Goal: Find specific page/section

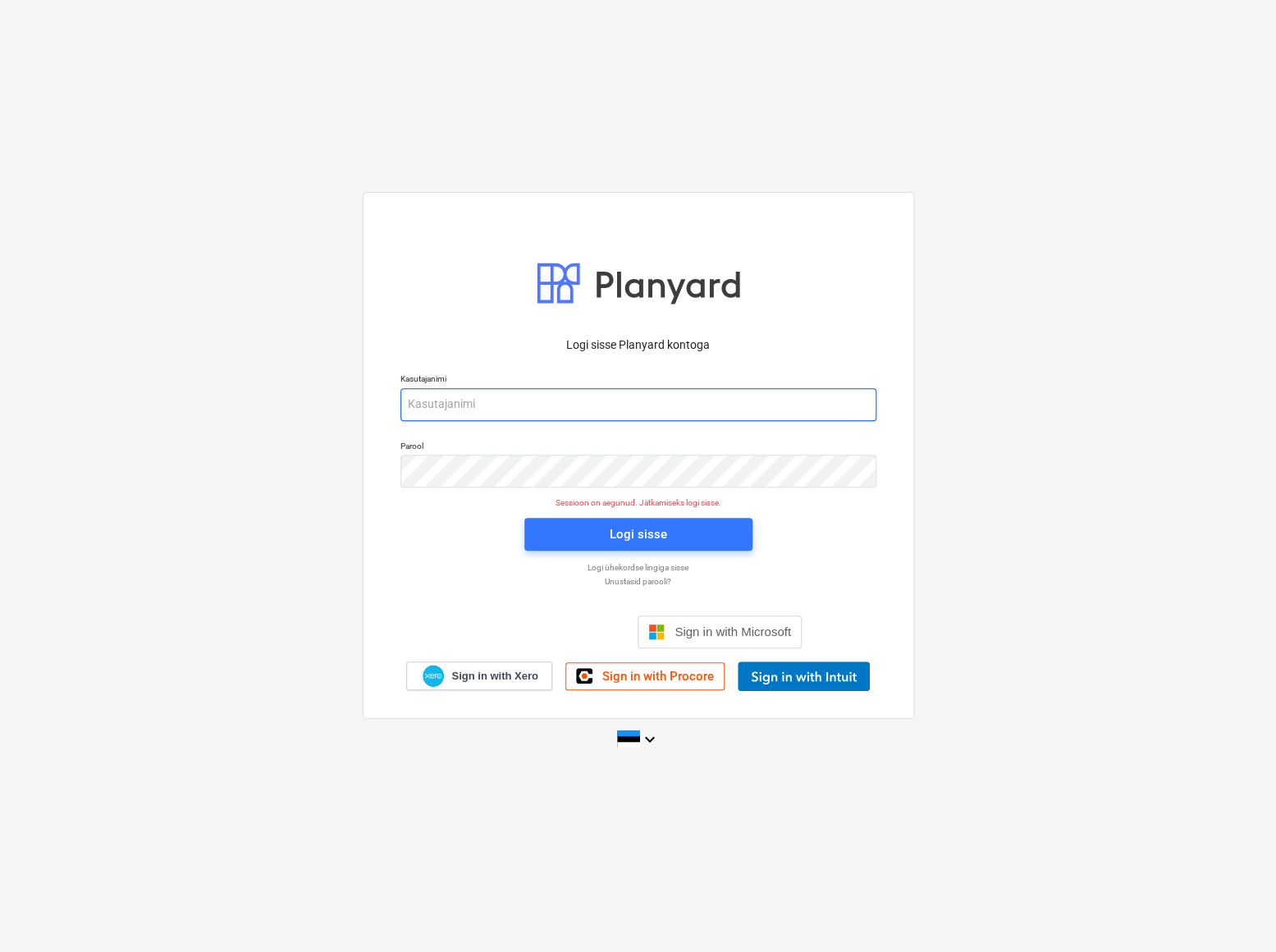
click at [488, 410] on input "email" at bounding box center [638, 405] width 476 height 33
type input "[EMAIL_ADDRESS][DOMAIN_NAME]"
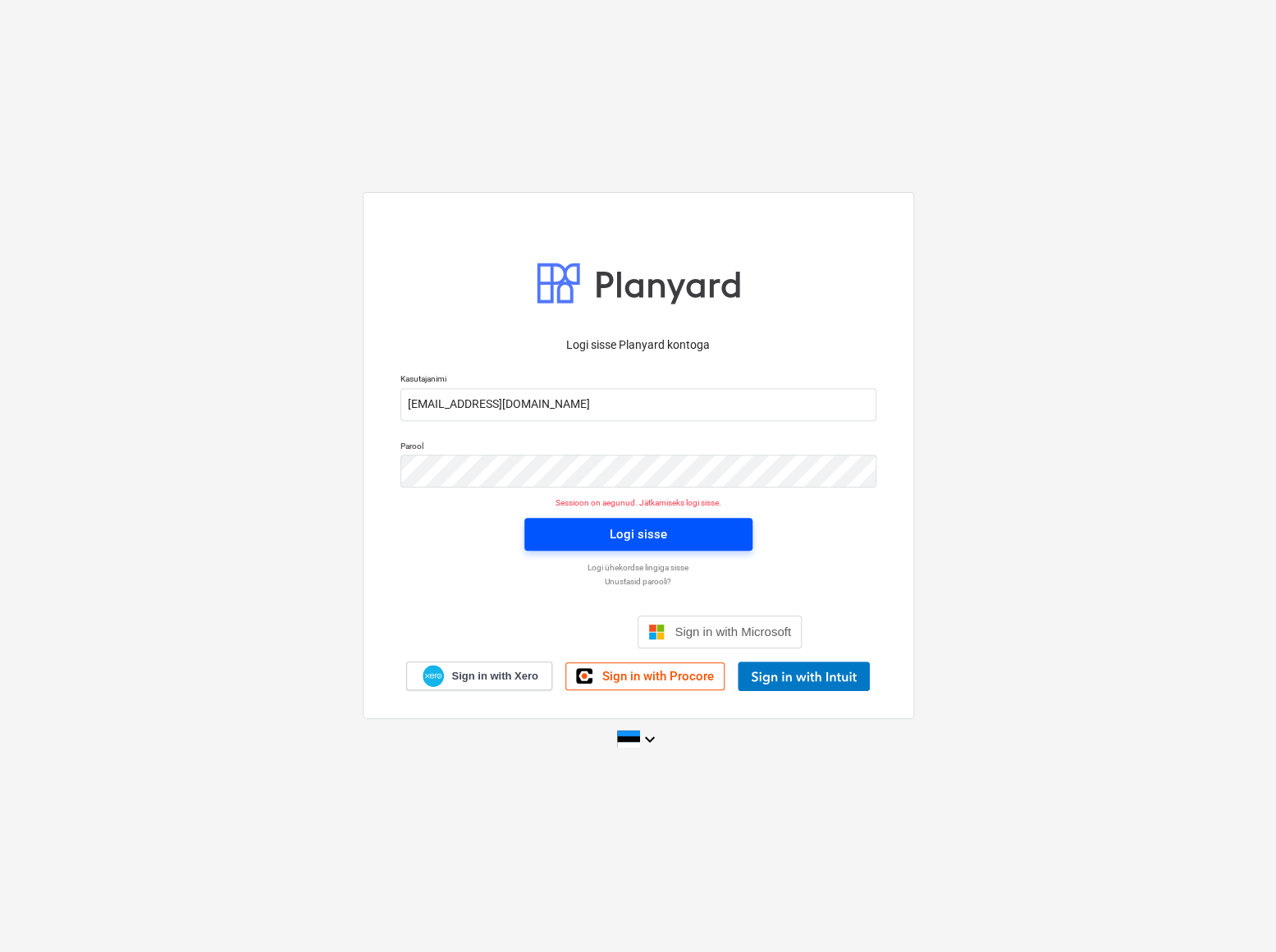
click at [605, 532] on span "Logi sisse" at bounding box center [638, 534] width 188 height 21
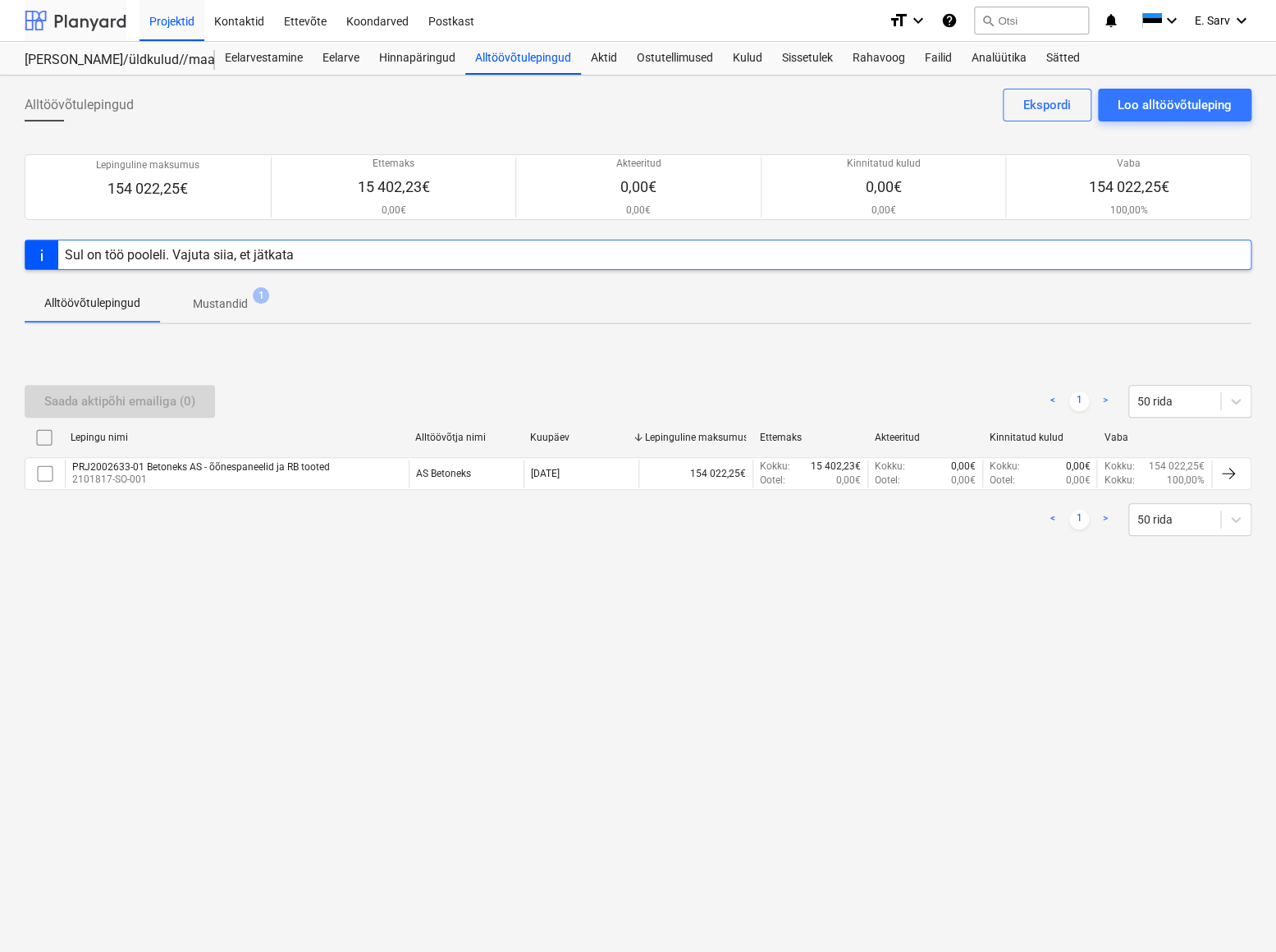
click at [67, 25] on div at bounding box center [76, 21] width 102 height 41
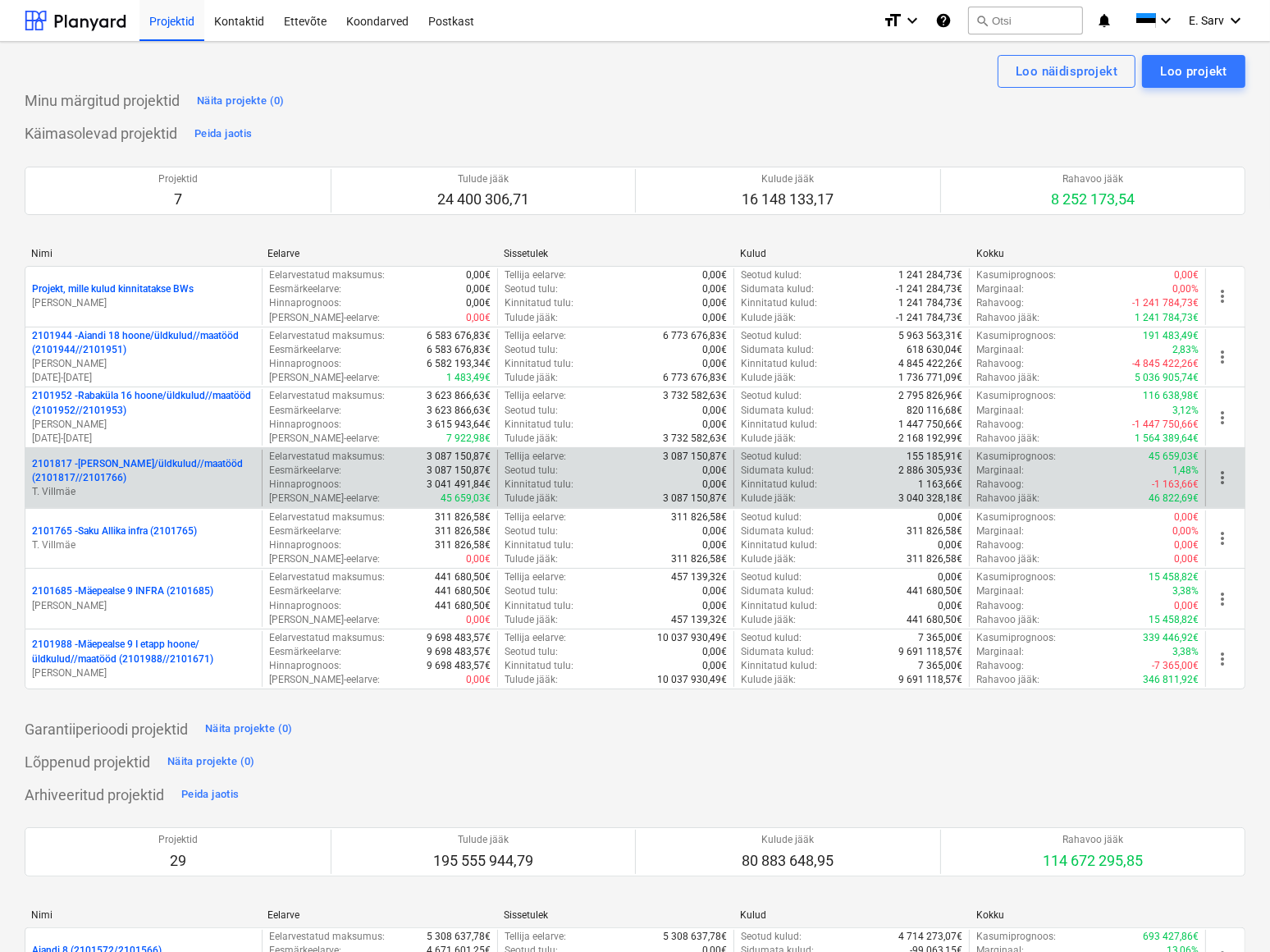
click at [137, 460] on p "2101817 - [PERSON_NAME]/üldkulud//maatööd (2101817//2101766)" at bounding box center [144, 471] width 223 height 28
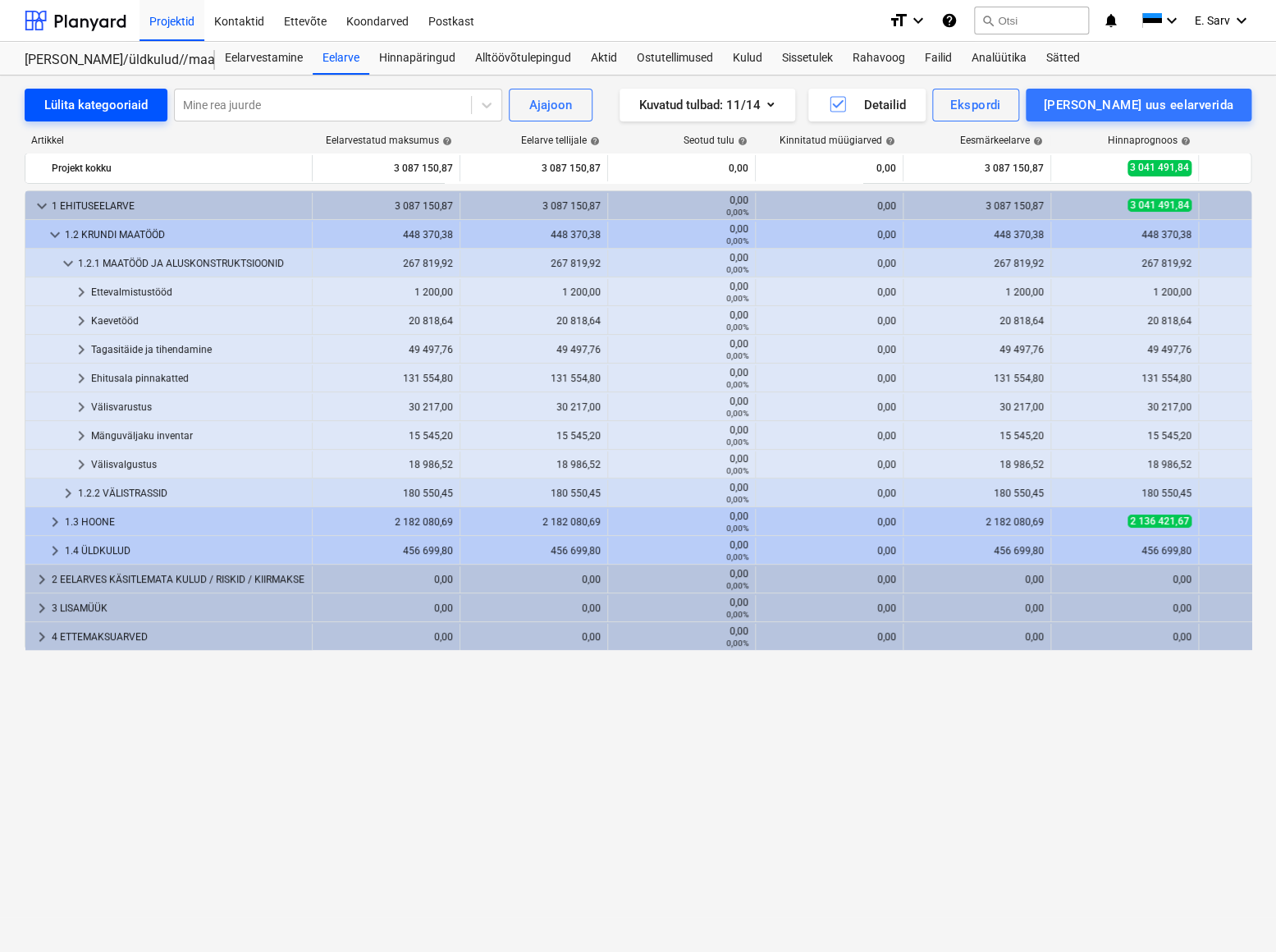
click at [110, 97] on div "Lülita kategooriaid" at bounding box center [96, 105] width 104 height 21
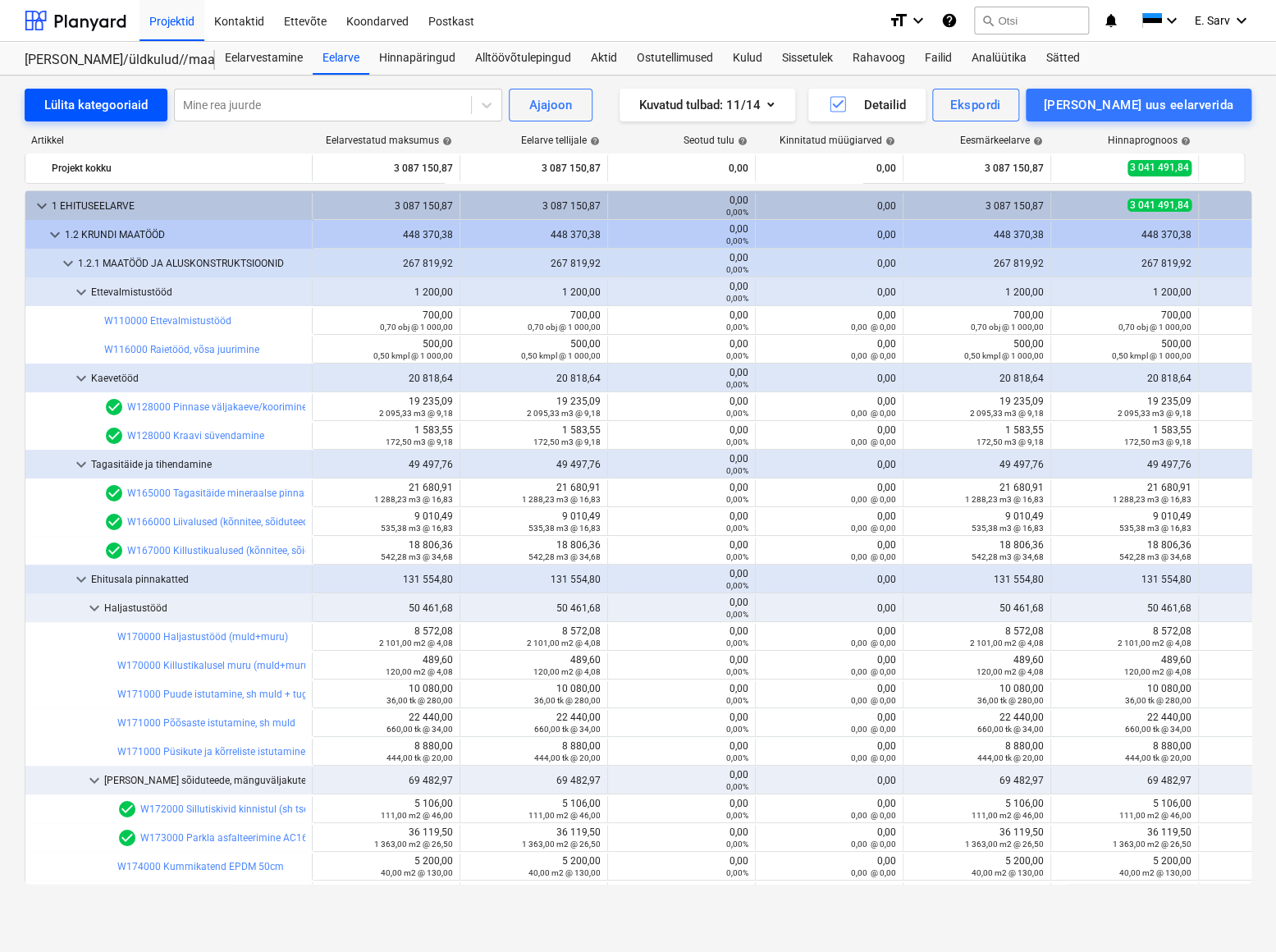
click at [110, 97] on div "Lülita kategooriaid" at bounding box center [96, 105] width 104 height 21
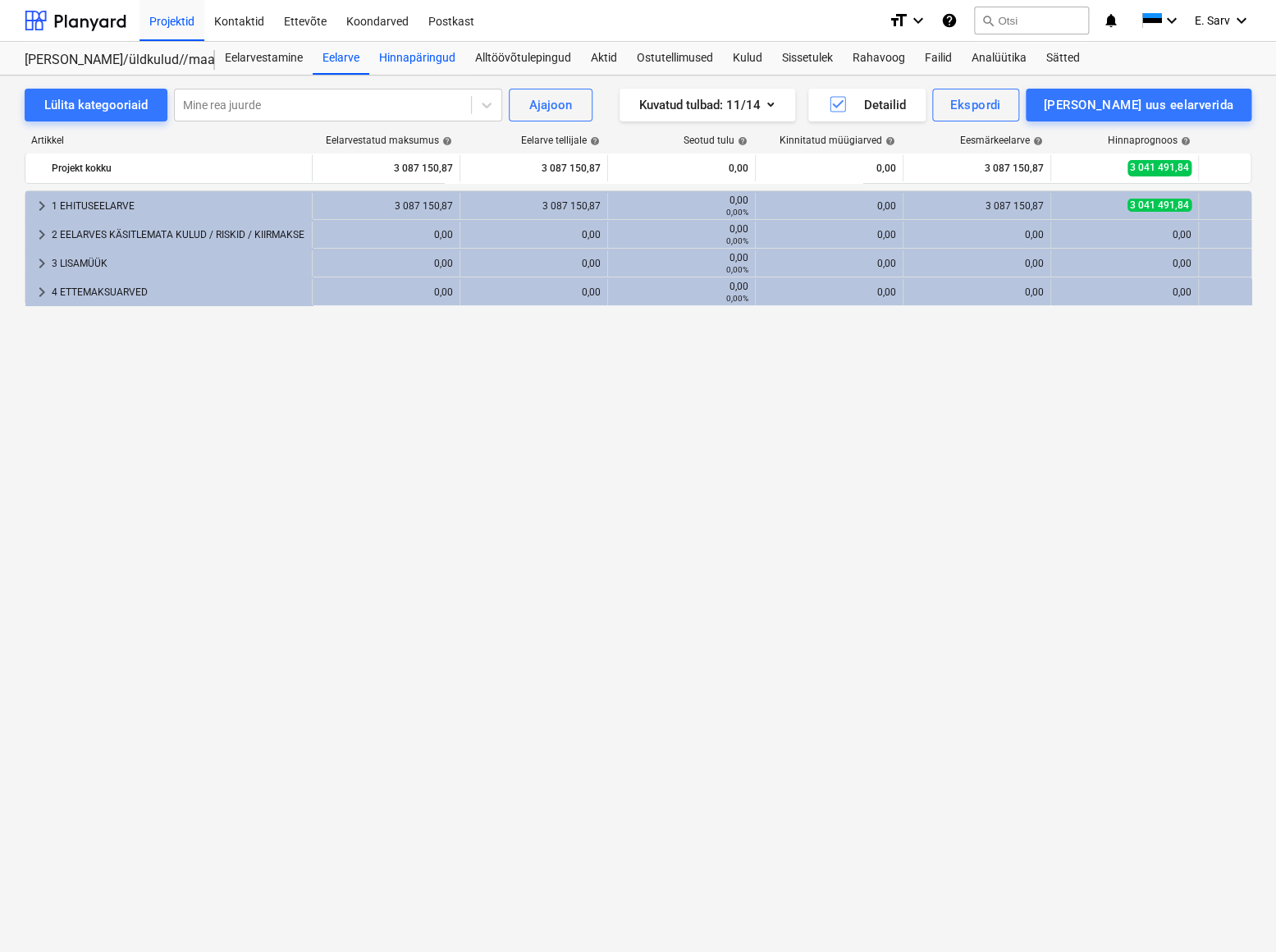
click at [409, 54] on div "Hinnapäringud" at bounding box center [417, 58] width 96 height 33
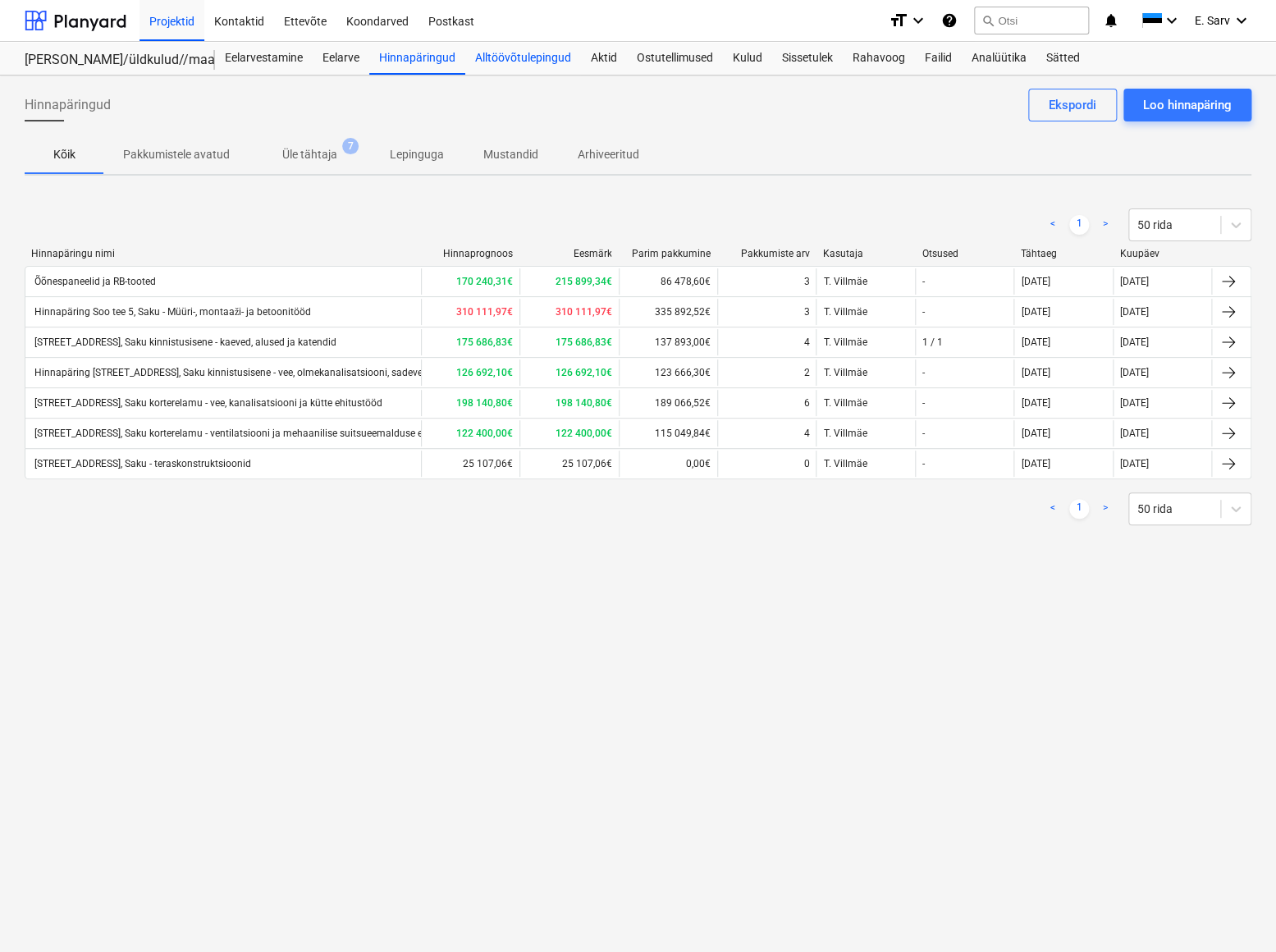
click at [488, 55] on div "Alltöövõtulepingud" at bounding box center [523, 58] width 116 height 33
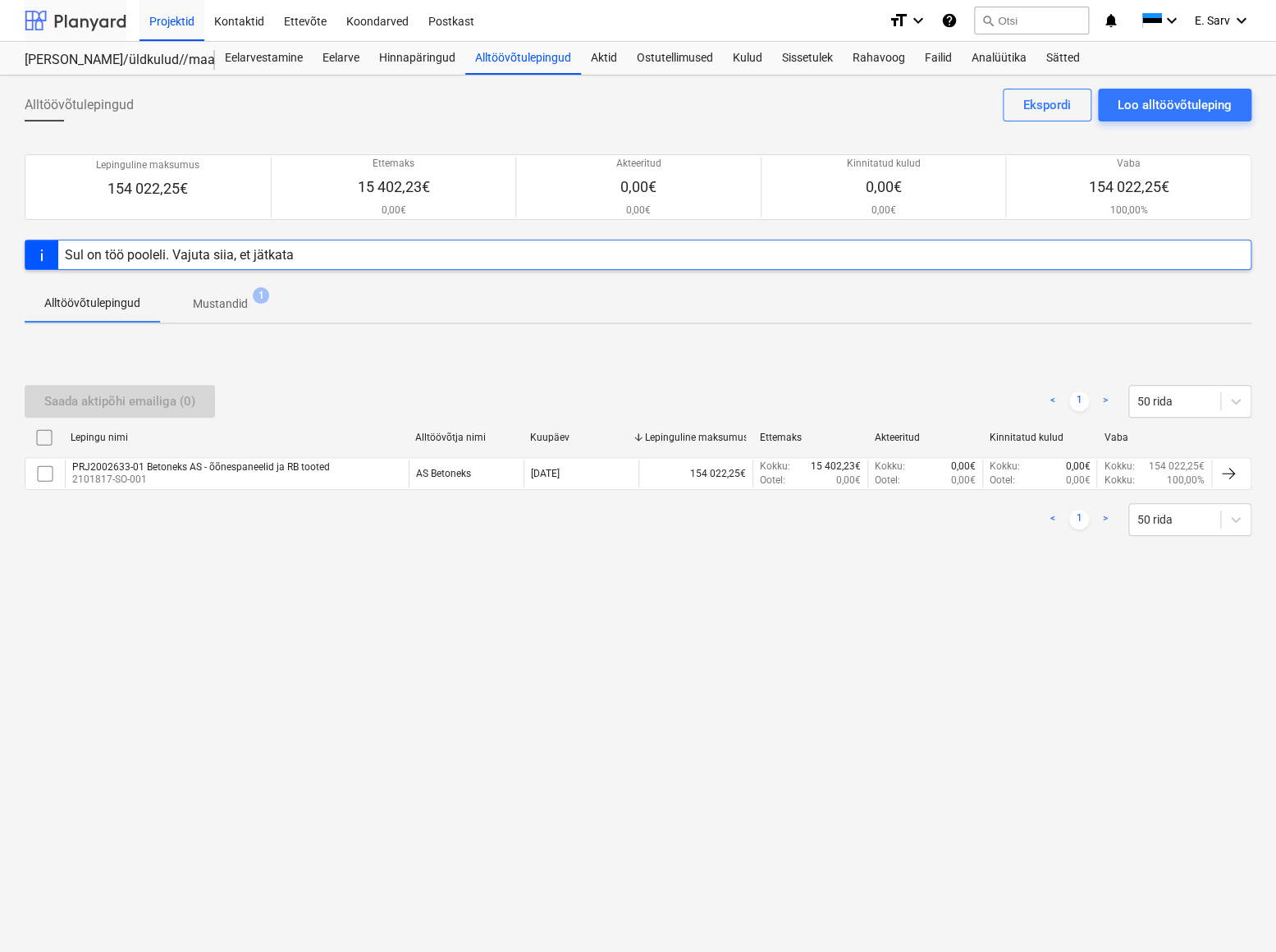
click at [93, 24] on div at bounding box center [76, 21] width 102 height 41
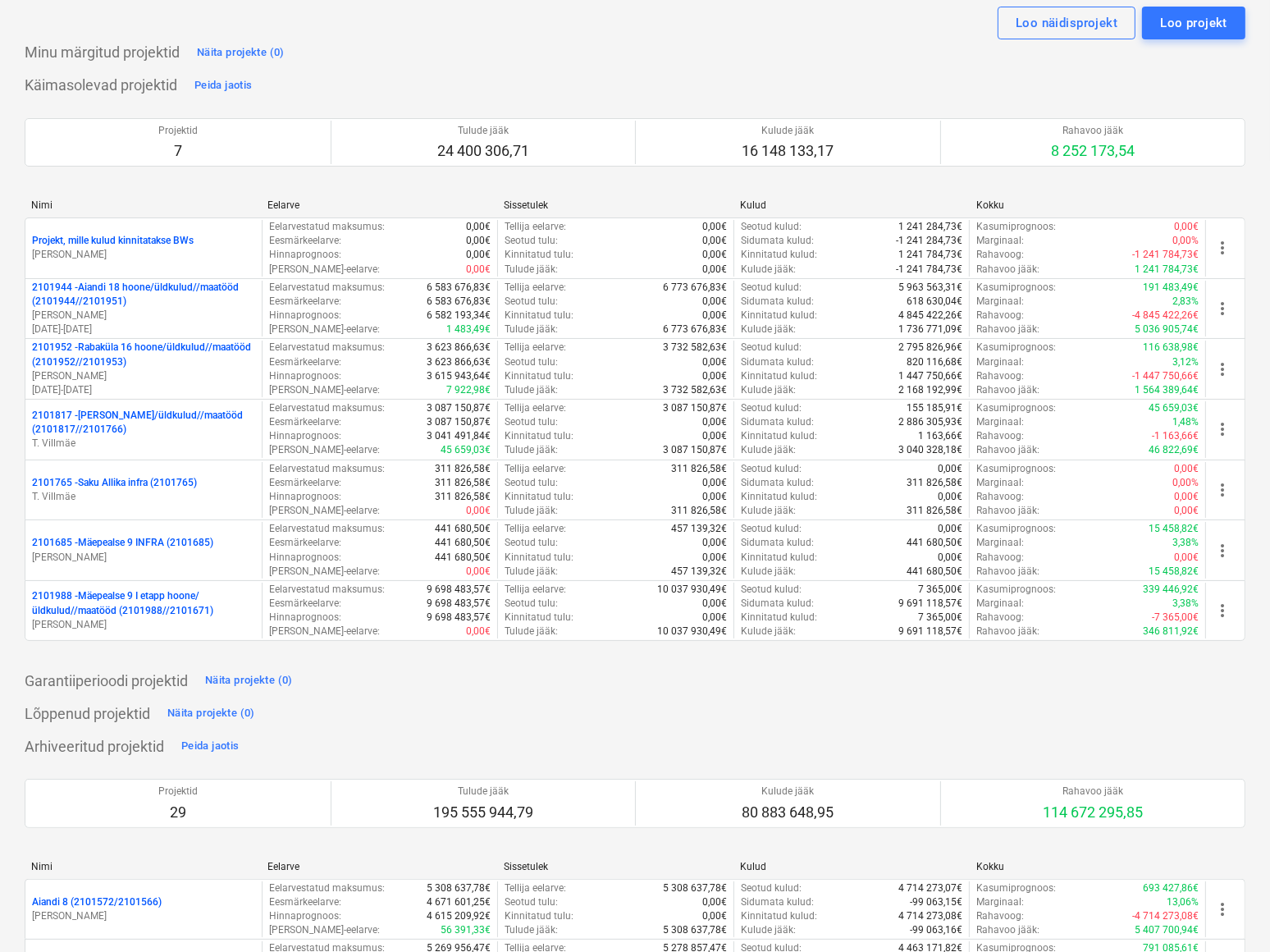
scroll to position [74, 0]
